Goal: Navigation & Orientation: Find specific page/section

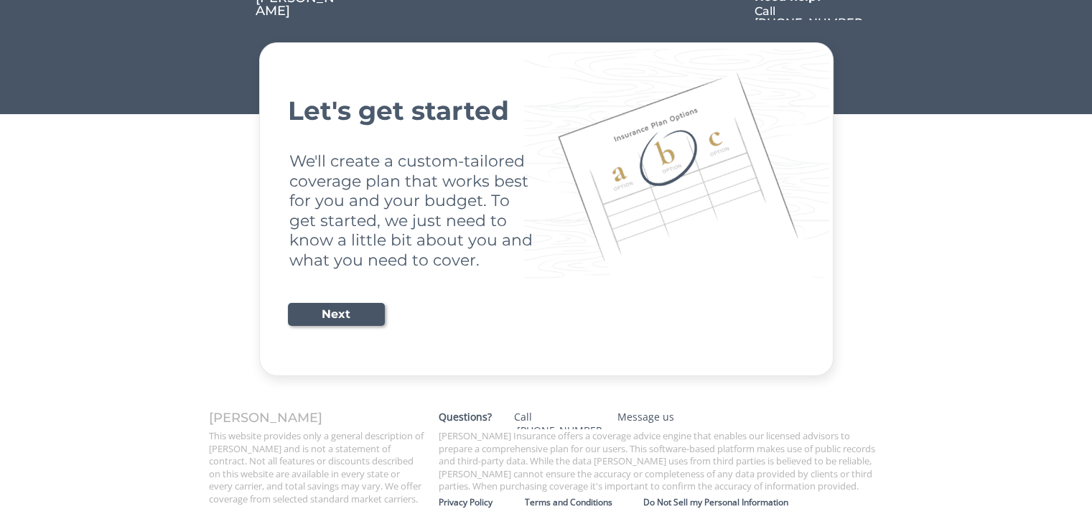
scroll to position [29, 0]
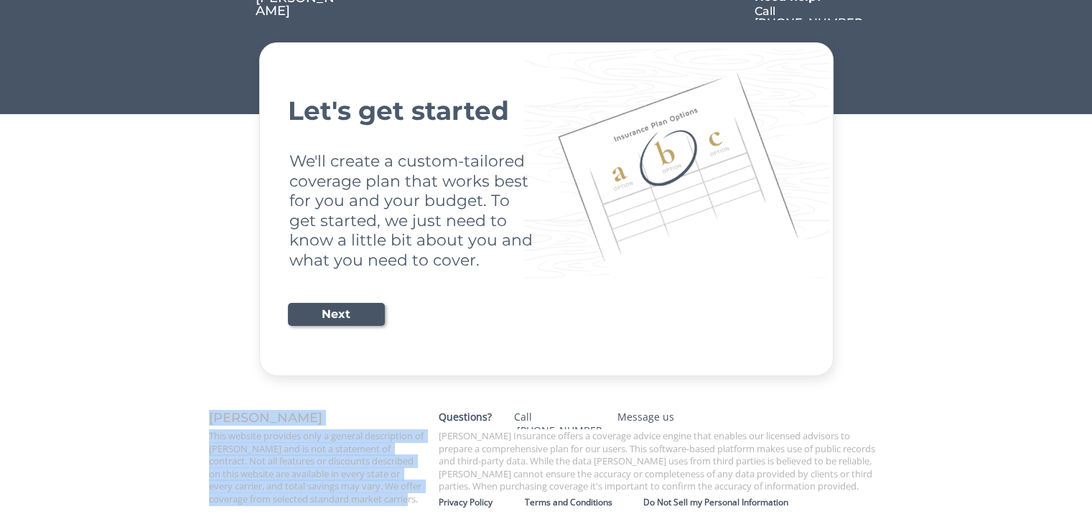
drag, startPoint x: 209, startPoint y: 418, endPoint x: 426, endPoint y: 503, distance: 232.9
click at [426, 503] on div "[PERSON_NAME] This website provides only a general description of [PERSON_NAME]…" at bounding box center [317, 459] width 230 height 94
copy div "[PERSON_NAME] This website provides only a general description of [PERSON_NAME]…"
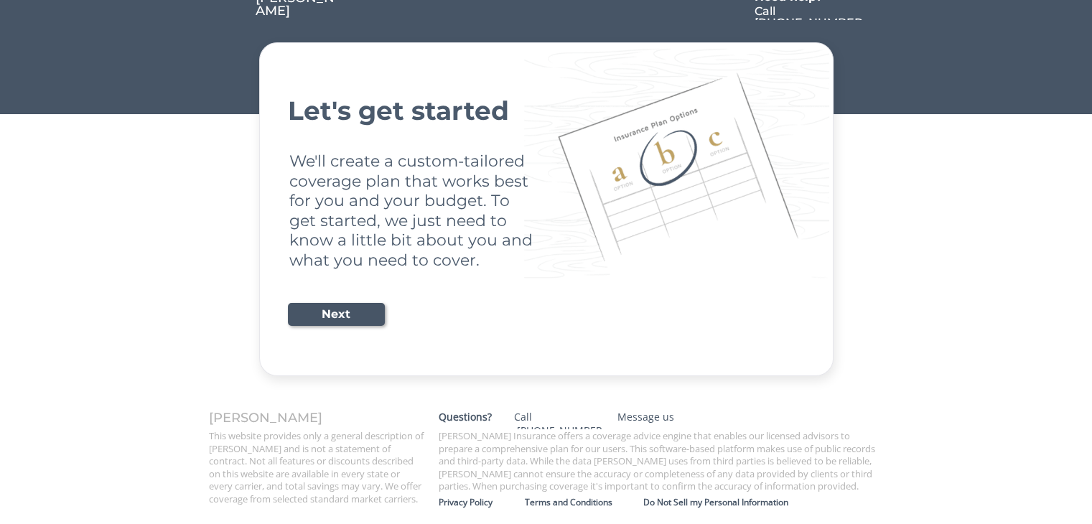
click at [948, 393] on div "[PERSON_NAME] Need help? Call [PHONE_NUMBER] Let's get started We'll create a c…" at bounding box center [546, 248] width 1092 height 554
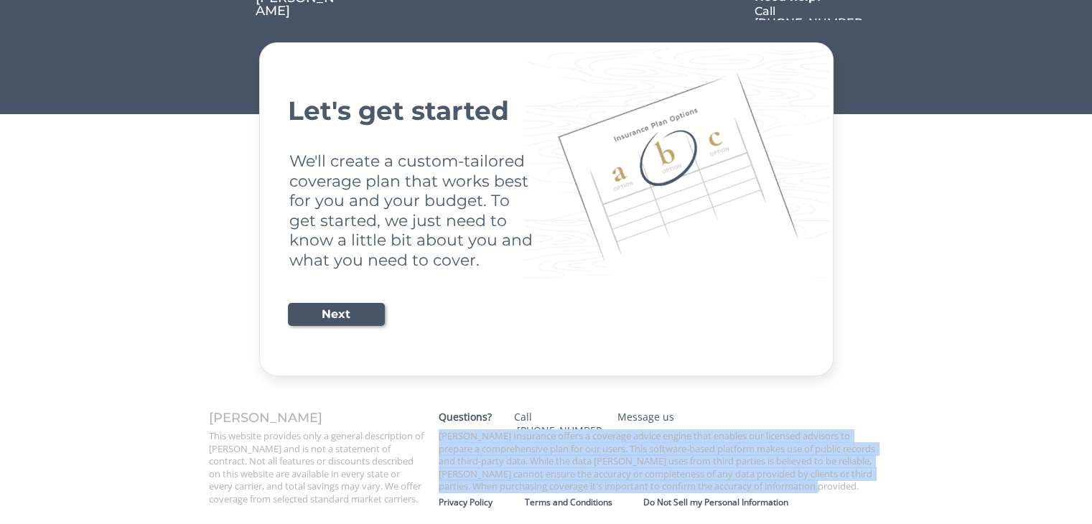
drag, startPoint x: 437, startPoint y: 436, endPoint x: 832, endPoint y: 489, distance: 398.6
click at [832, 489] on div "[PERSON_NAME] Insurance offers a coverage advice engine that enables our licens…" at bounding box center [662, 461] width 460 height 63
copy div "[PERSON_NAME] Insurance offers a coverage advice engine that enables our licens…"
click at [733, 503] on div "Do Not Sell my Personal Information" at bounding box center [768, 502] width 248 height 11
click at [554, 503] on div "Terms and Conditions" at bounding box center [584, 502] width 119 height 11
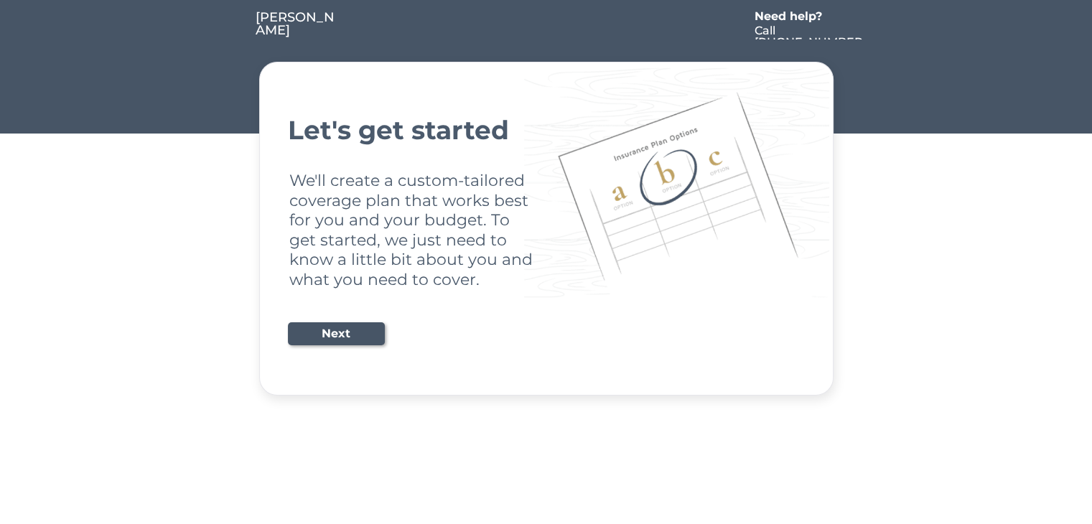
scroll to position [0, 0]
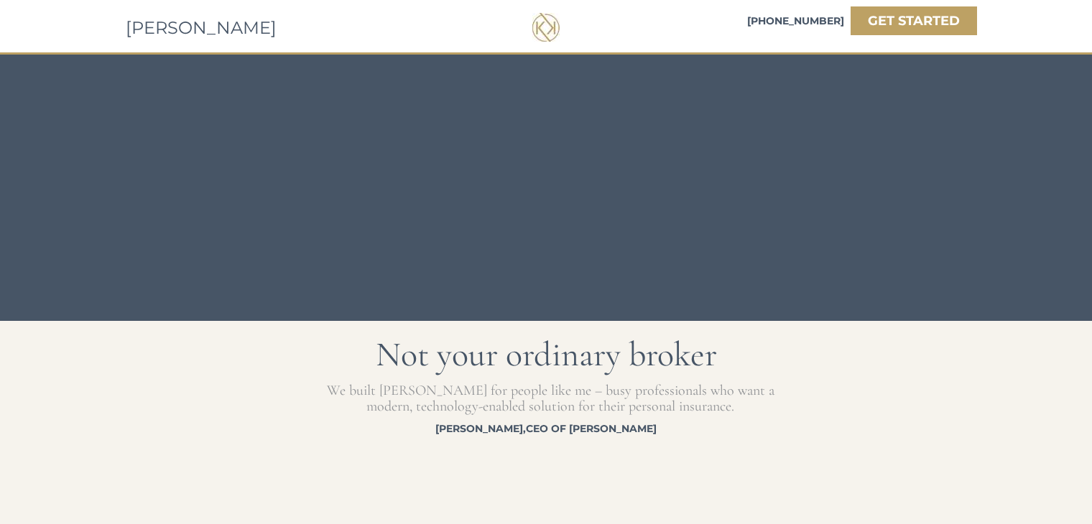
scroll to position [2478, 0]
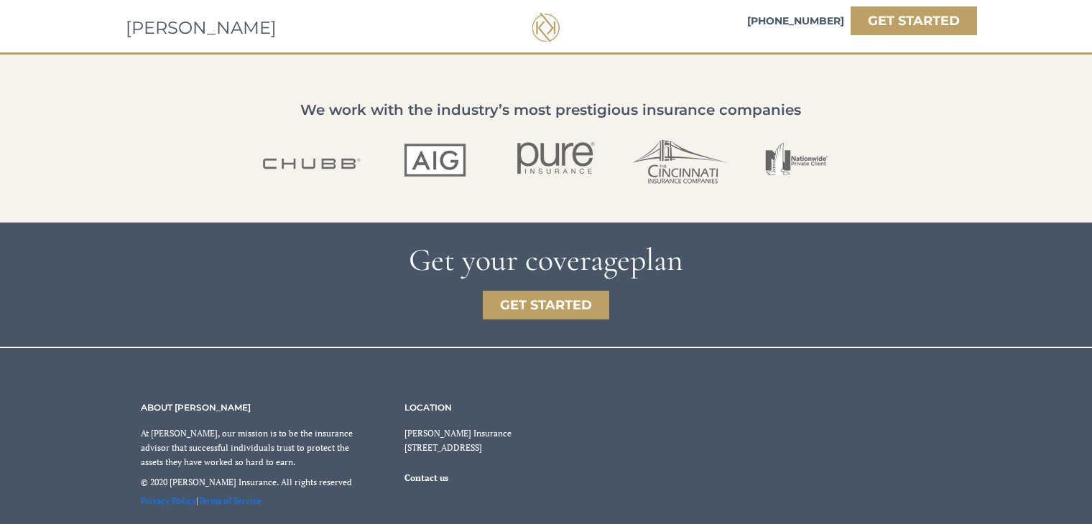
click at [239, 501] on link "Terms of Service" at bounding box center [229, 501] width 63 height 11
